Goal: Task Accomplishment & Management: Use online tool/utility

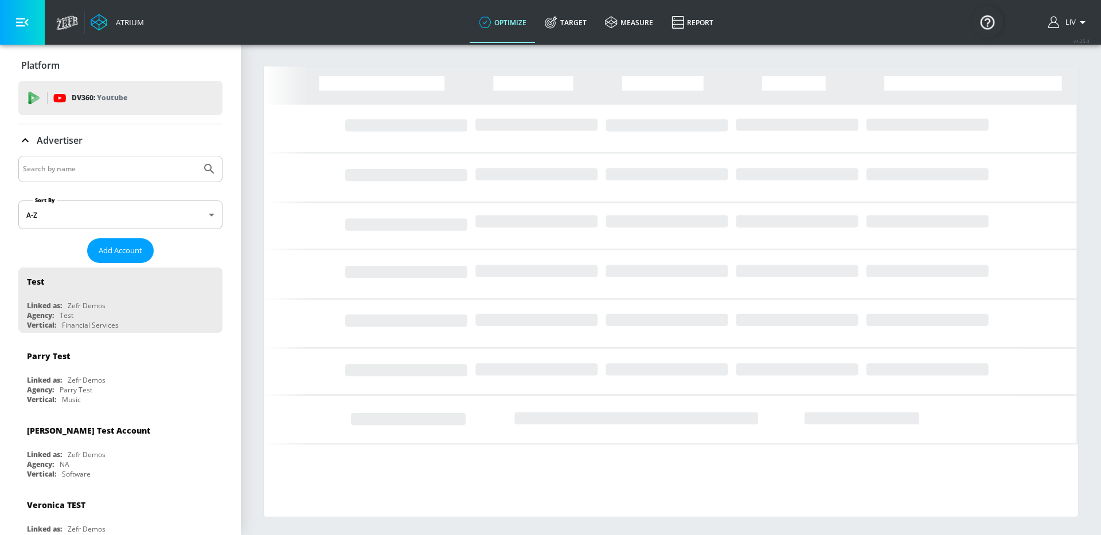
click at [106, 166] on input "Search by name" at bounding box center [110, 169] width 174 height 15
type input "kraft"
click at [197, 156] on button "Submit Search" at bounding box center [209, 168] width 25 height 25
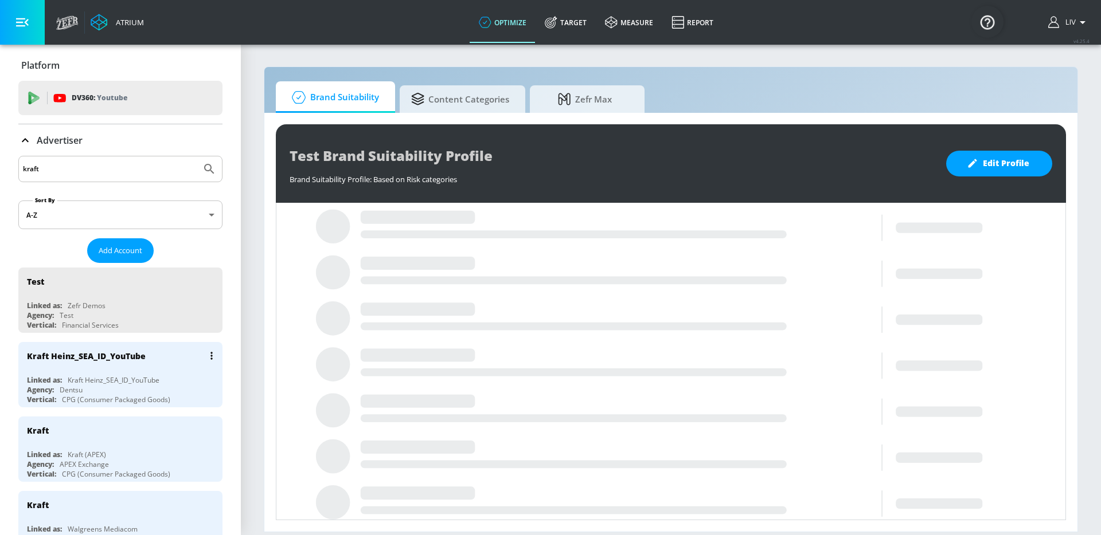
click at [142, 368] on div "Kraft Heinz_SEA_ID_YouTube" at bounding box center [123, 356] width 193 height 28
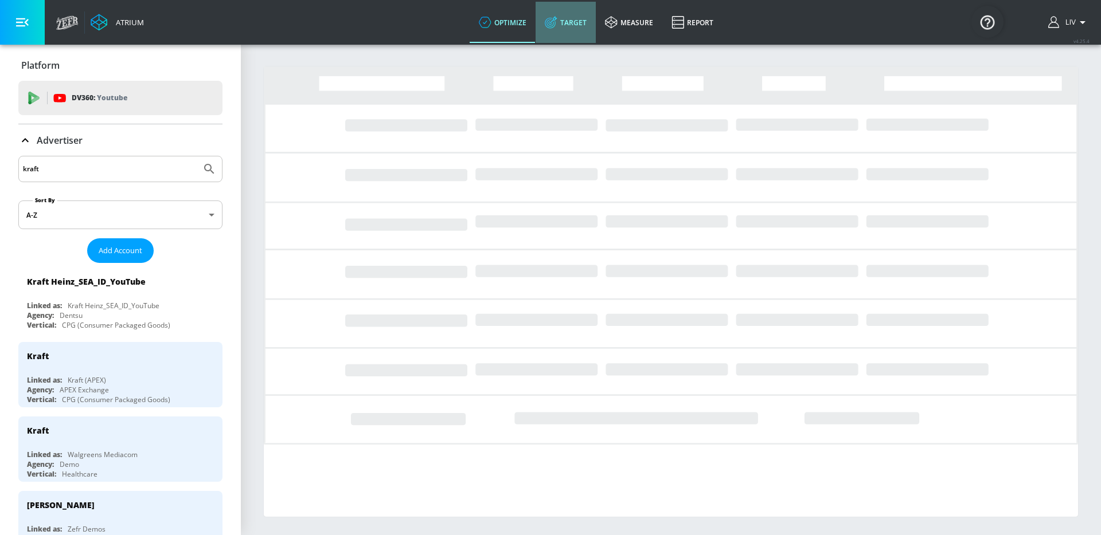
click at [585, 32] on link "Target" at bounding box center [565, 22] width 60 height 41
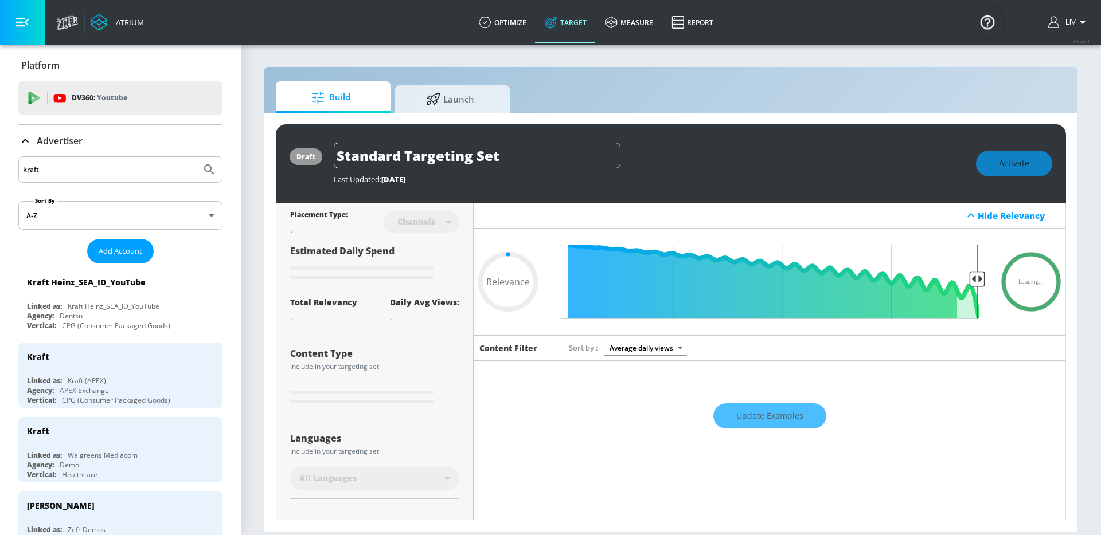
type input "0.05"
click at [456, 111] on span "Launch" at bounding box center [449, 98] width 87 height 28
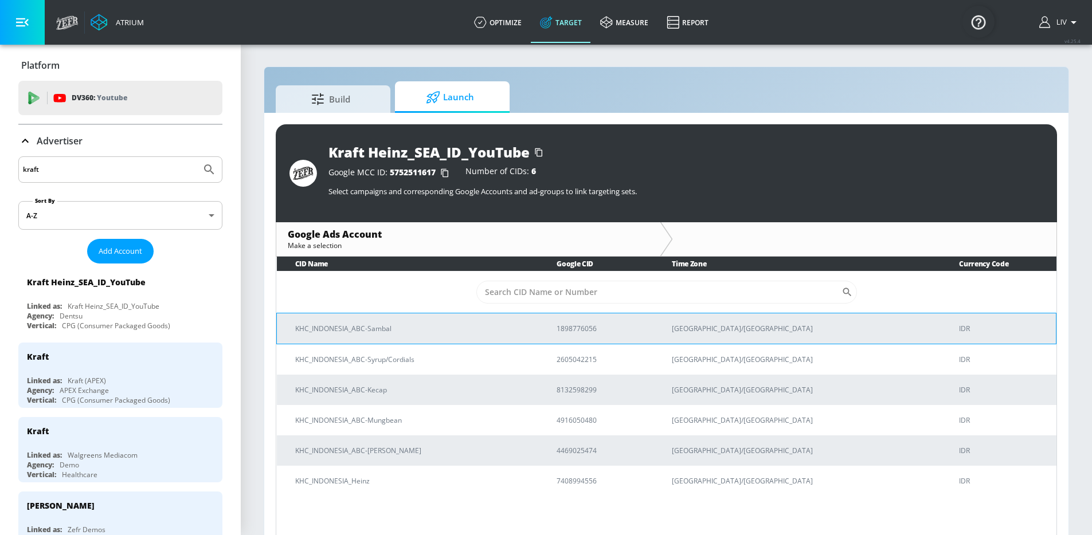
click at [621, 333] on td "1898776056" at bounding box center [595, 328] width 115 height 31
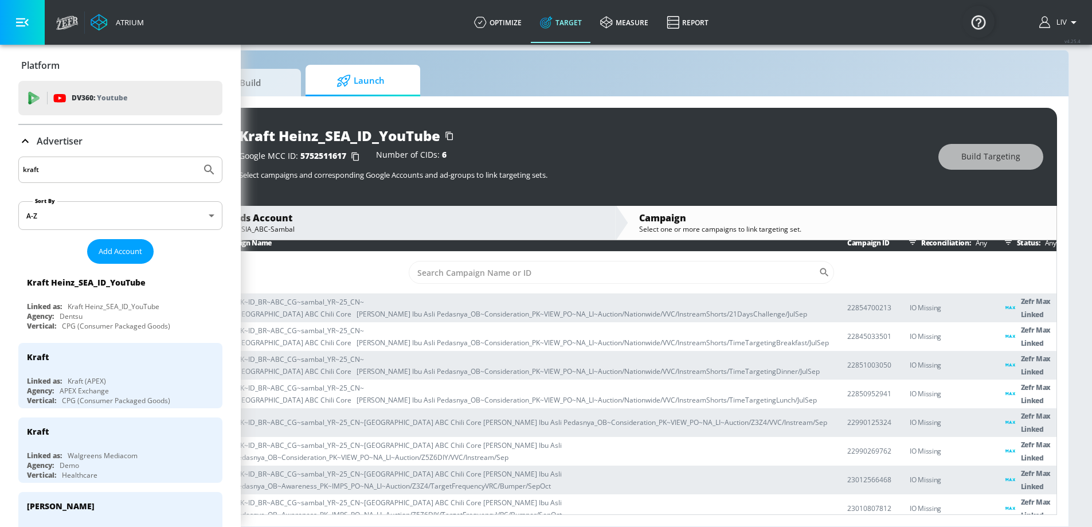
scroll to position [25, 0]
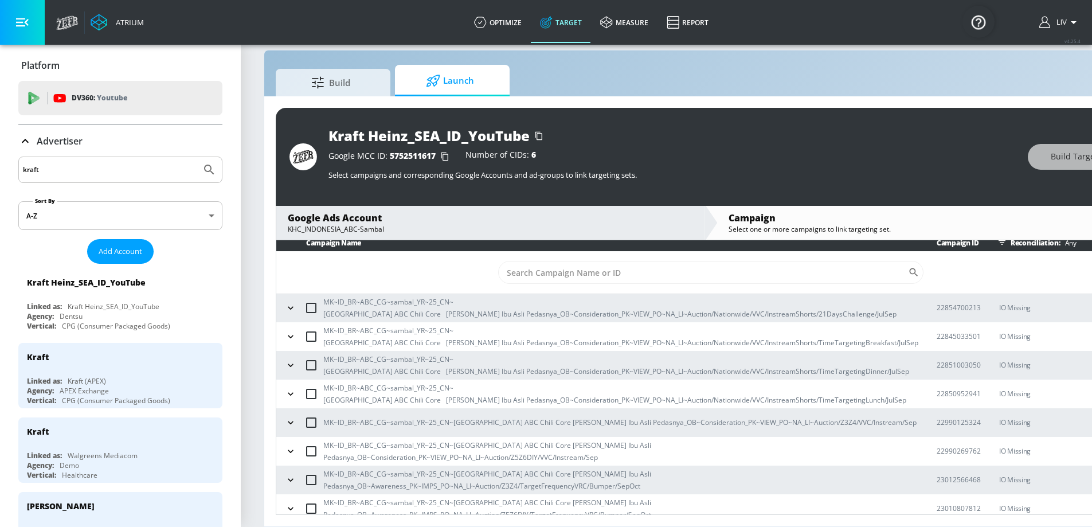
click at [439, 230] on div "Google Ads Account KHC_INDONESIA_ABC-Sambal" at bounding box center [490, 223] width 428 height 34
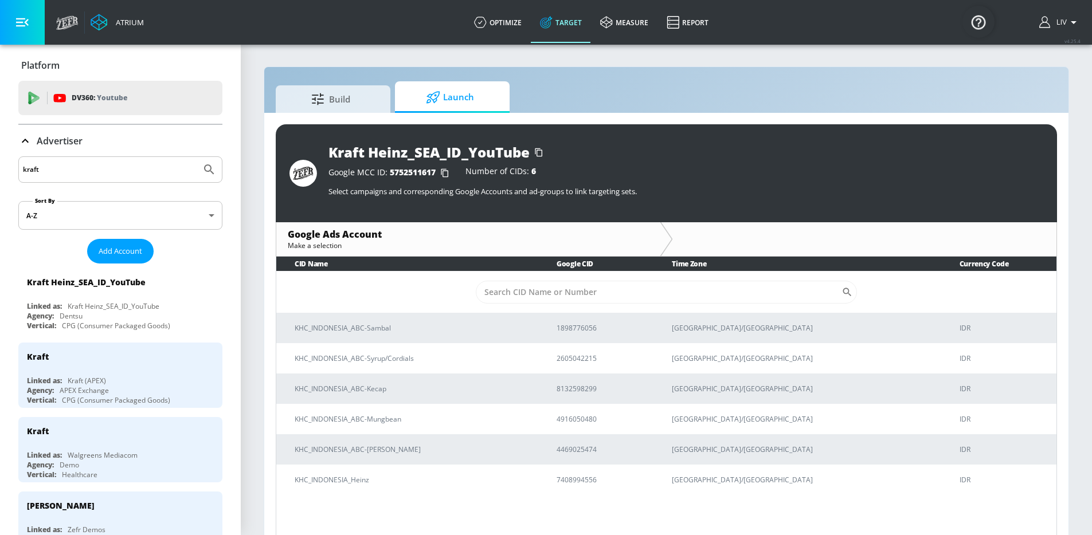
click at [445, 213] on div "Kraft Heinz_SEA_ID_YouTube Google MCC ID: 5752511617 Number of CIDs: 6 Select c…" at bounding box center [666, 173] width 781 height 98
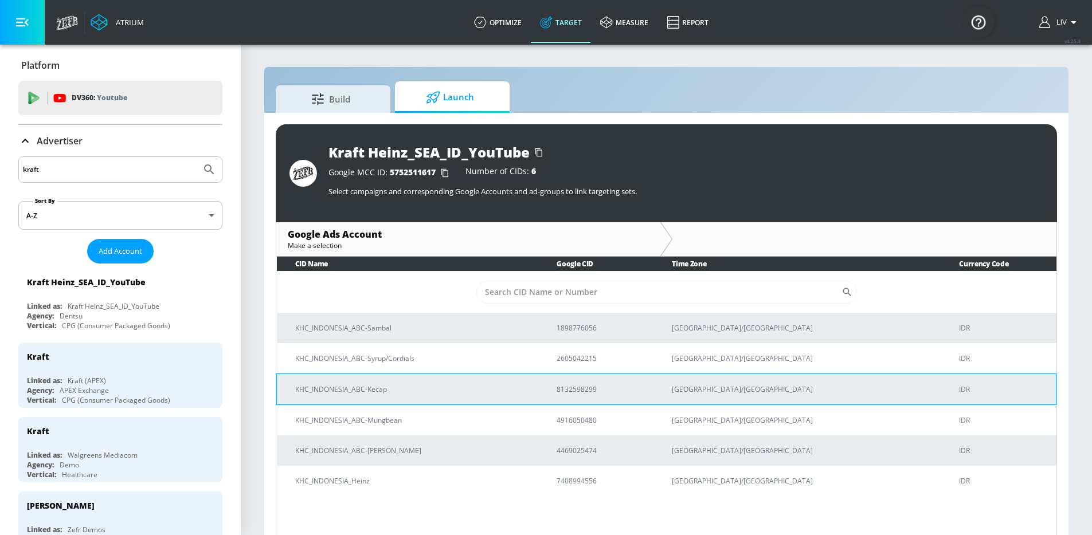
click at [443, 394] on p "KHC_INDONESIA_ABC-Kecap" at bounding box center [412, 389] width 234 height 12
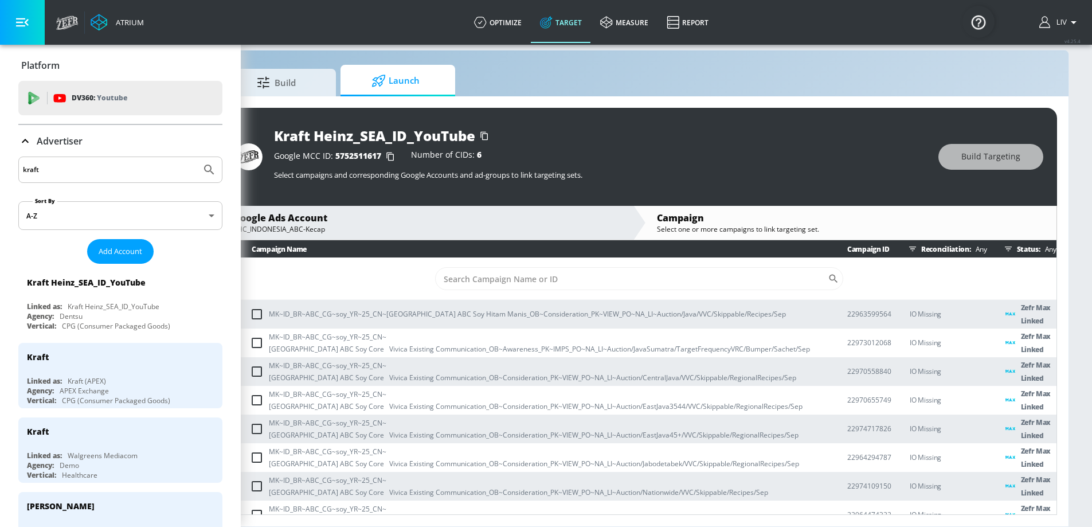
scroll to position [25, 0]
